Goal: Task Accomplishment & Management: Use online tool/utility

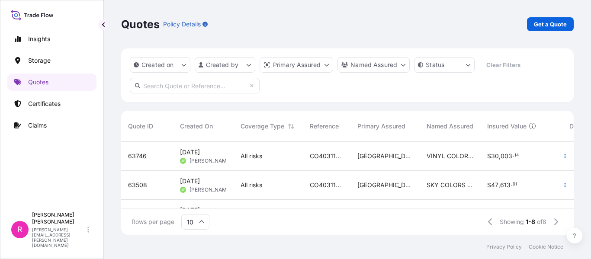
scroll to position [91, 446]
